Goal: Complete application form

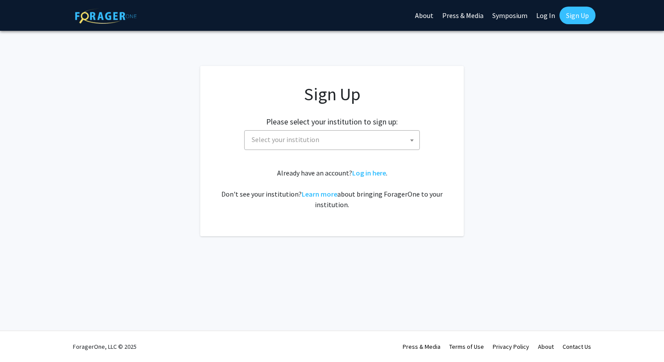
click at [316, 140] on span "Select your institution" at bounding box center [286, 139] width 68 height 9
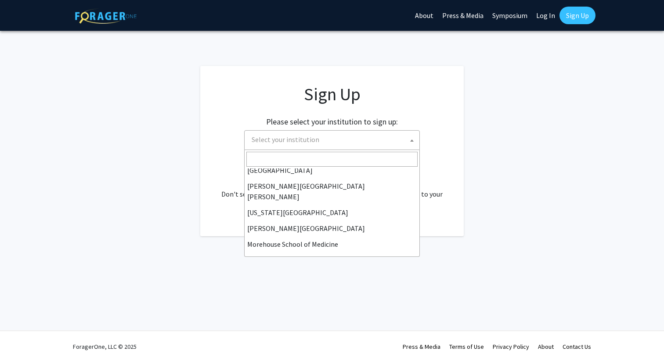
scroll to position [165, 0]
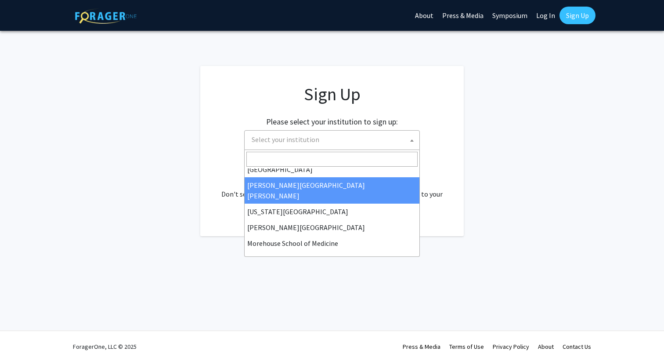
select select "1"
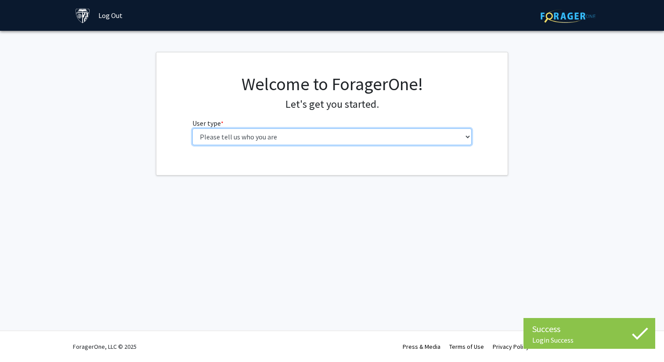
click at [375, 133] on select "Please tell us who you are Undergraduate Student Master's Student Doctoral Cand…" at bounding box center [332, 136] width 280 height 17
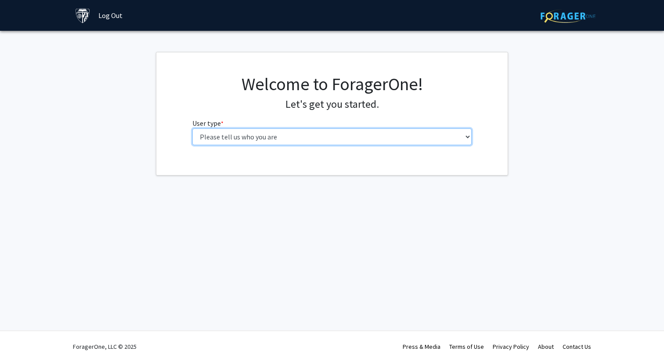
select select "3: doc"
click at [192, 128] on select "Please tell us who you are Undergraduate Student Master's Student Doctoral Cand…" at bounding box center [332, 136] width 280 height 17
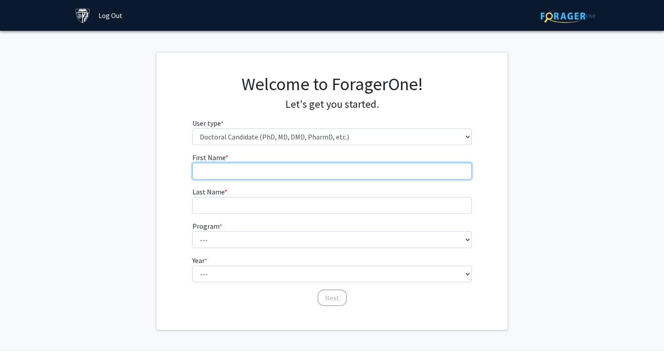
click at [352, 171] on input "First Name * required" at bounding box center [332, 171] width 280 height 17
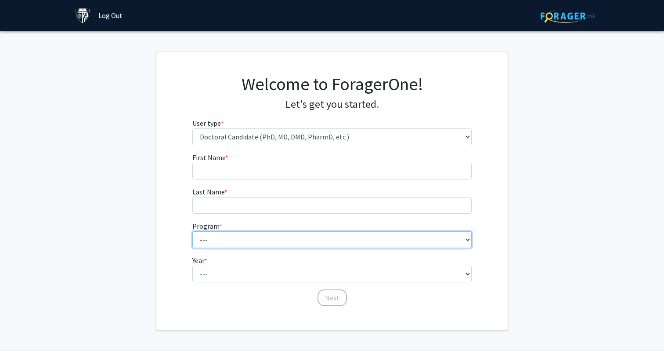
click at [345, 238] on fg-select "Program * required --- Adult-Gerontological Acute Care Nurse Practitioner Adult…" at bounding box center [332, 234] width 280 height 27
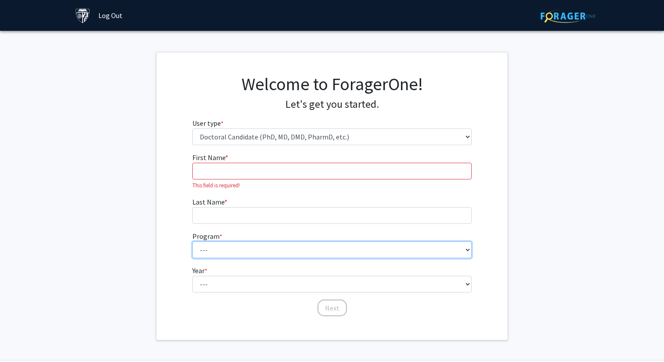
select select "23: 26"
click at [192, 241] on select "--- Adult-Gerontological Acute Care Nurse Practitioner Adult-Gerontological Cri…" at bounding box center [332, 249] width 280 height 17
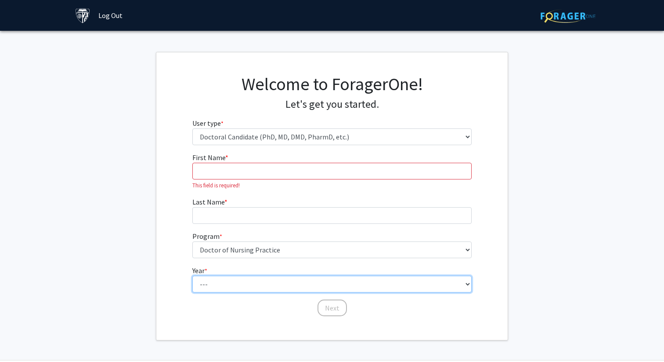
click at [314, 289] on select "--- First Year Second Year Third Year Fourth Year Fifth Year Sixth Year Seventh…" at bounding box center [332, 284] width 280 height 17
select select "3: third_year"
click at [192, 276] on select "--- First Year Second Year Third Year Fourth Year Fifth Year Sixth Year Seventh…" at bounding box center [332, 284] width 280 height 17
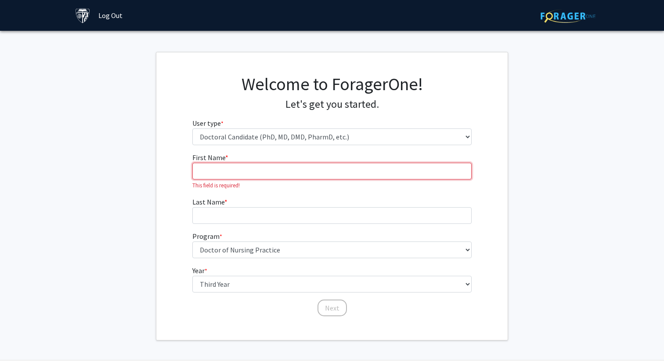
click at [216, 170] on input "First Name * required" at bounding box center [332, 171] width 280 height 17
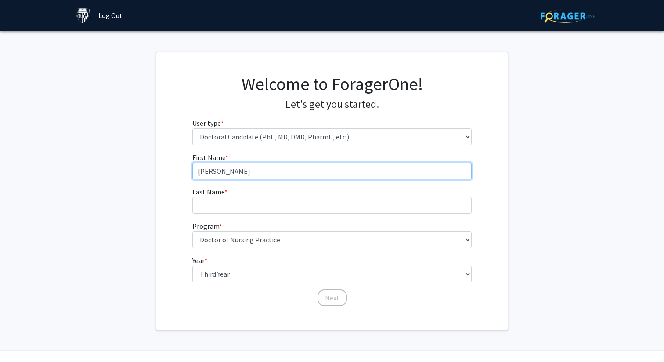
type input "[PERSON_NAME]"
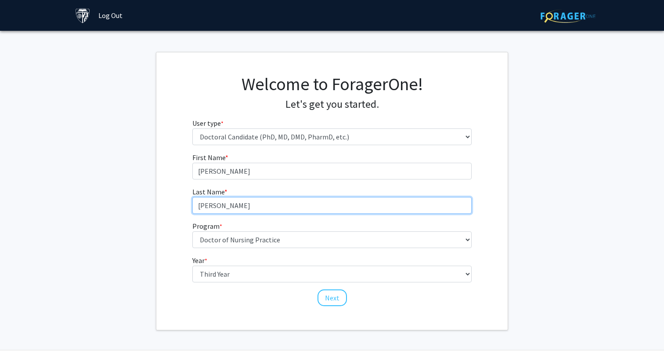
type input "[PERSON_NAME]"
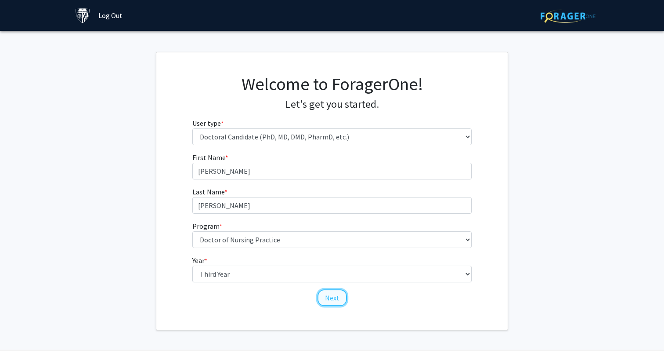
click at [337, 297] on button "Next" at bounding box center [332, 297] width 29 height 17
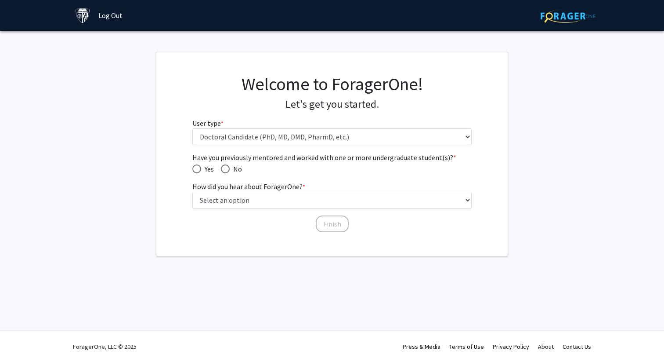
click at [226, 167] on span "Have you previously mentored and worked with one or more undergraduate student(…" at bounding box center [225, 168] width 9 height 9
click at [226, 167] on input "No" at bounding box center [225, 168] width 9 height 9
radio input "true"
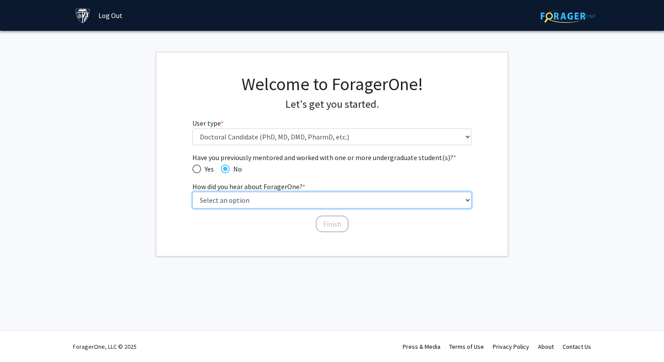
click at [250, 201] on select "Select an option Peer/student recommendation Faculty/staff recommendation Unive…" at bounding box center [332, 200] width 280 height 17
select select "3: university_website"
click at [192, 192] on select "Select an option Peer/student recommendation Faculty/staff recommendation Unive…" at bounding box center [332, 200] width 280 height 17
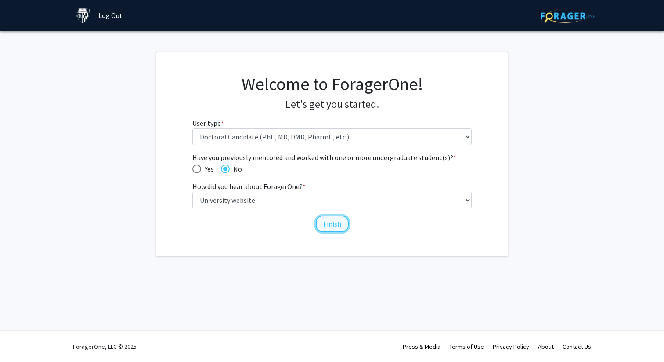
click at [341, 225] on button "Finish" at bounding box center [332, 223] width 33 height 17
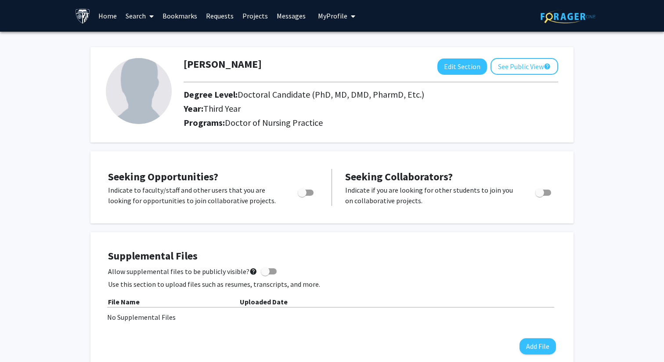
click at [307, 192] on span "Toggle" at bounding box center [306, 192] width 16 height 6
click at [302, 196] on input "Are you actively seeking opportunities?" at bounding box center [302, 196] width 0 height 0
checkbox input "true"
